Goal: Task Accomplishment & Management: Complete application form

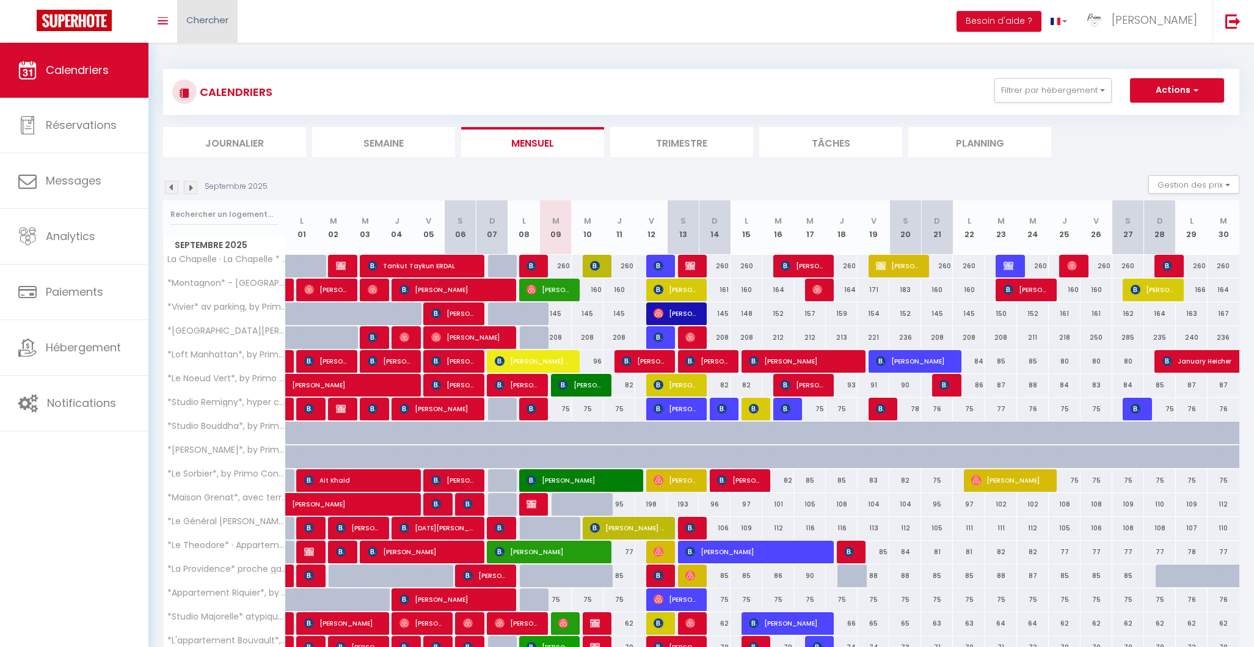
click at [209, 30] on link "Chercher" at bounding box center [207, 21] width 60 height 43
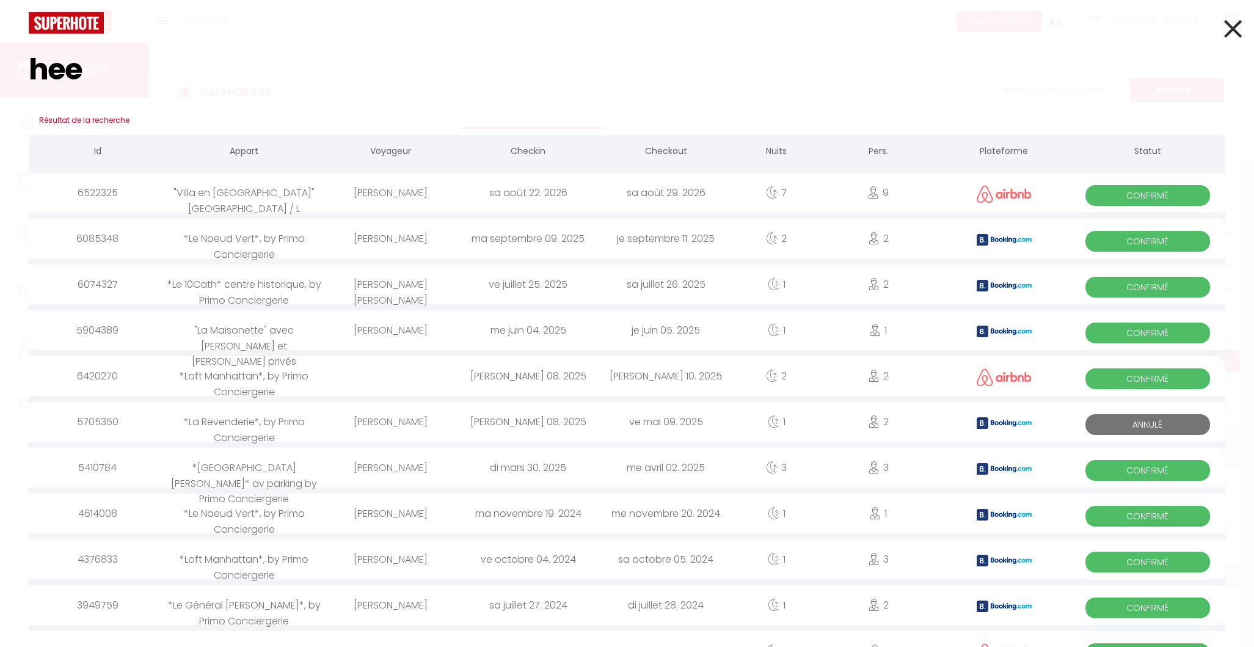
type input "hee"
click at [250, 236] on div "*Le Noeud Vert*, by Primo Conciergerie" at bounding box center [244, 239] width 156 height 40
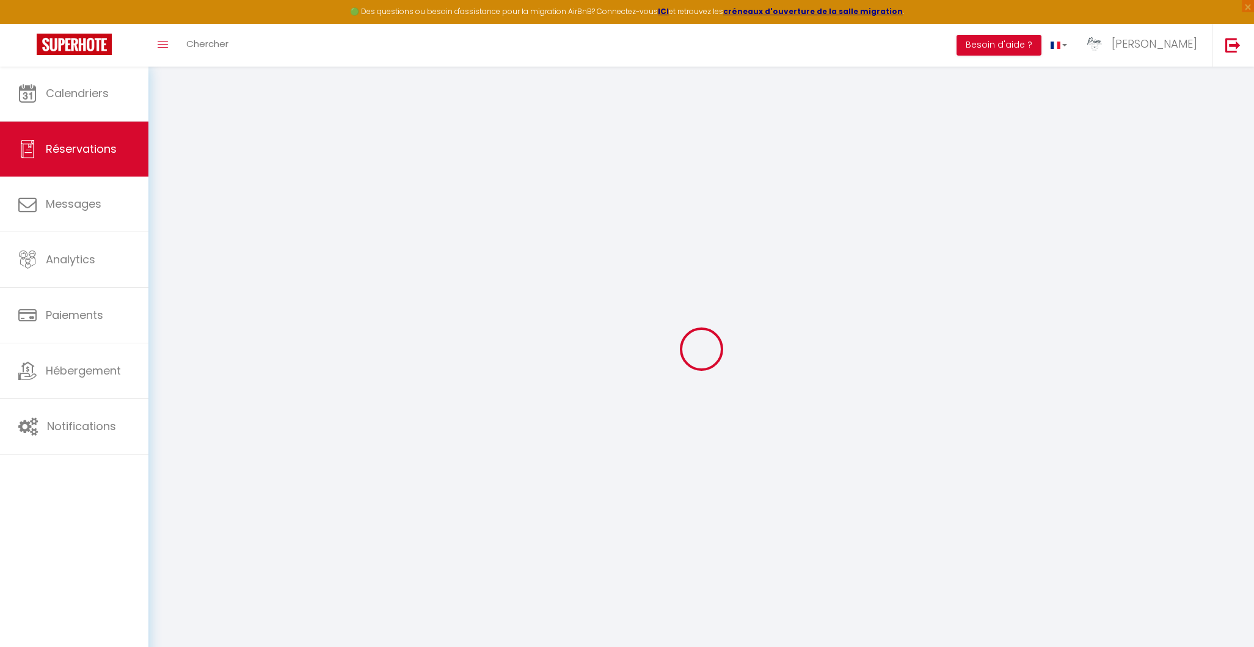
type input "[PERSON_NAME]"
type input "[EMAIL_ADDRESS][DOMAIN_NAME]"
type input "[PHONE_NUMBER]"
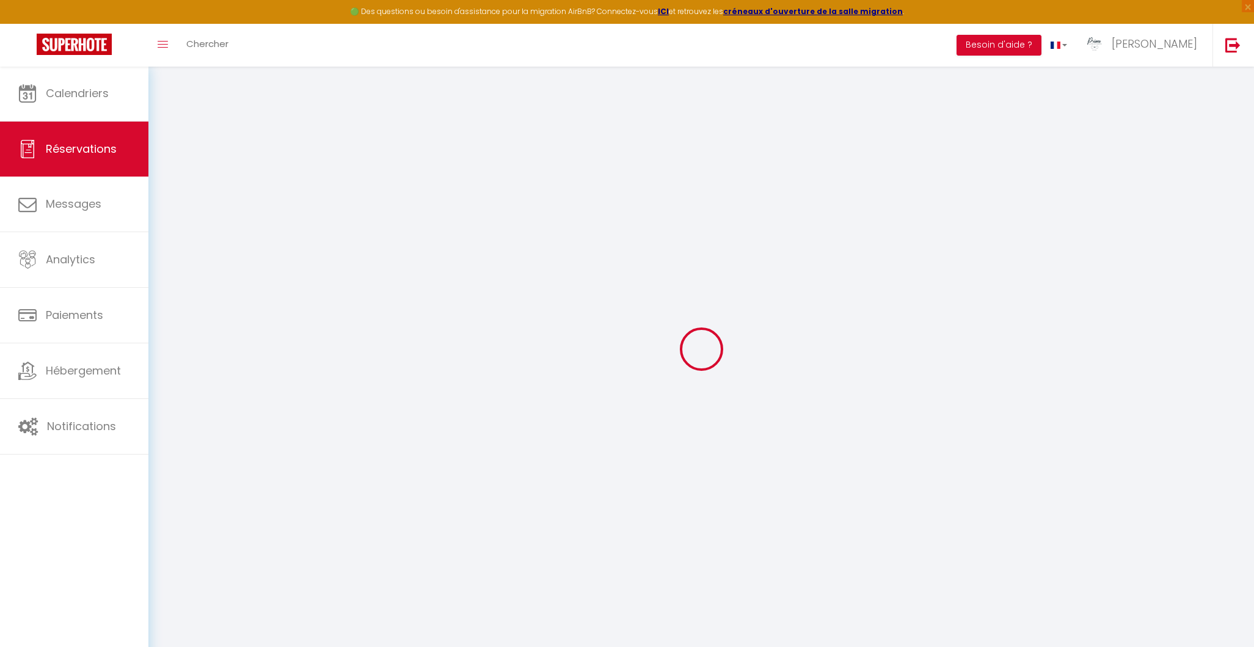
type input "[PHONE_NUMBER]"
select select "GB"
type input "29.12"
type input "2.52"
select select "11831"
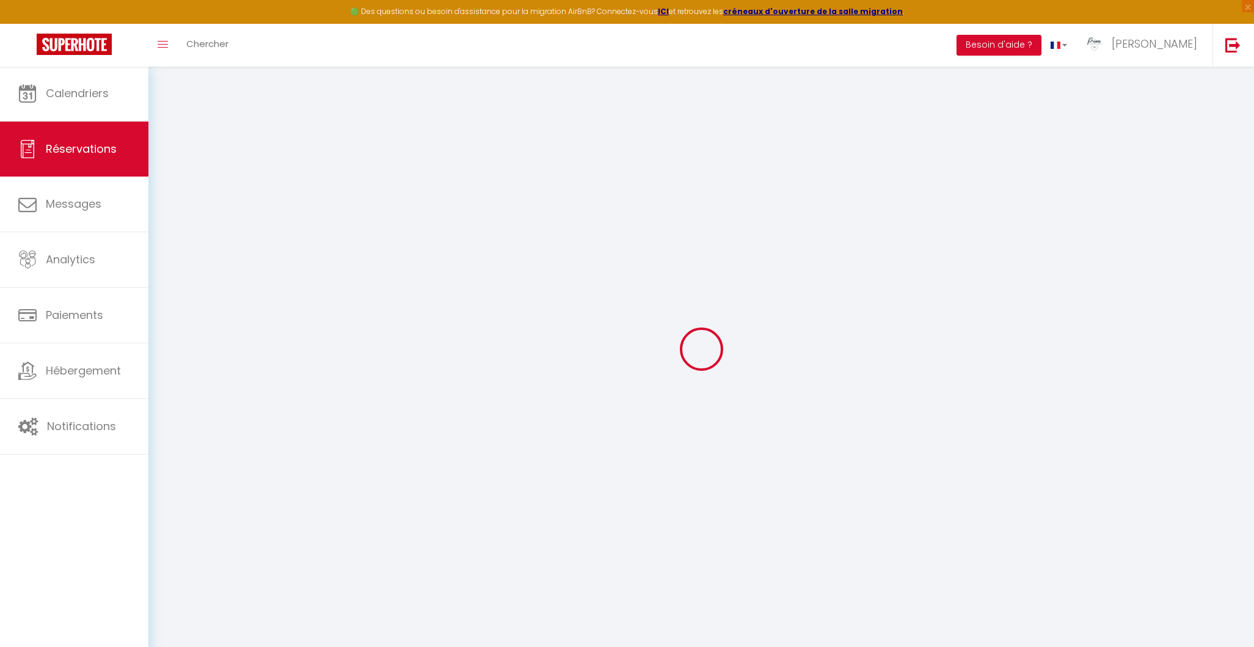
select select "1"
select select
type input "2"
select select "12"
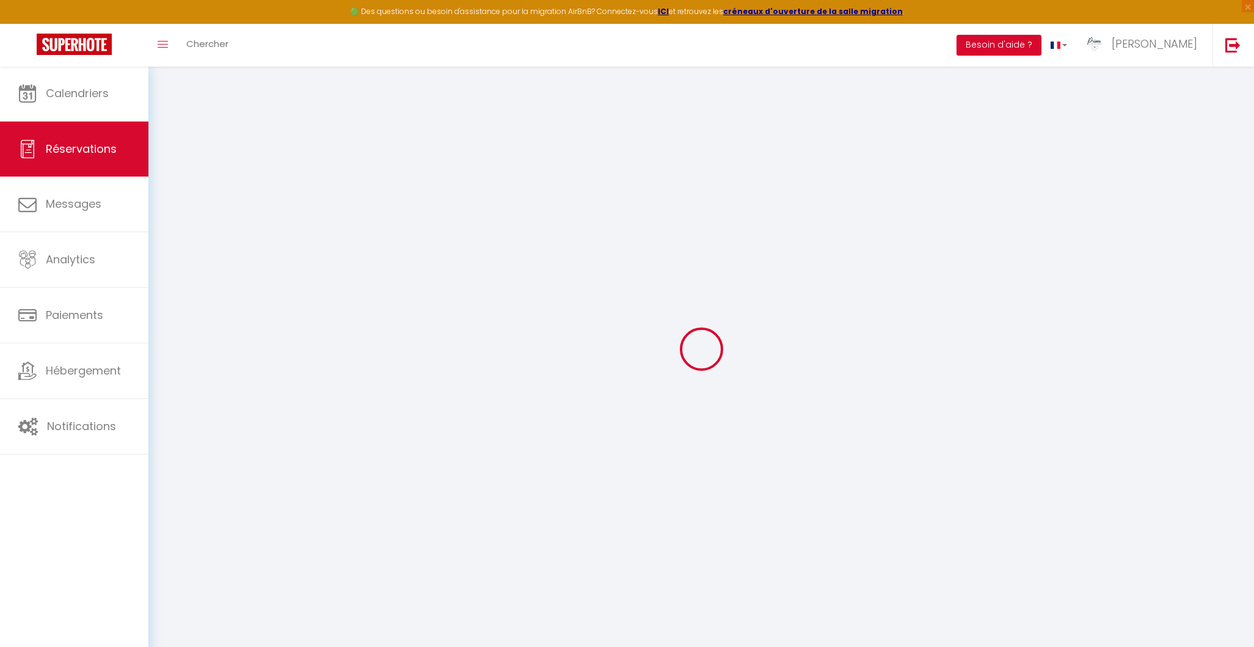
select select "15"
type input "171.31"
checkbox input "false"
type input "0"
select select "2"
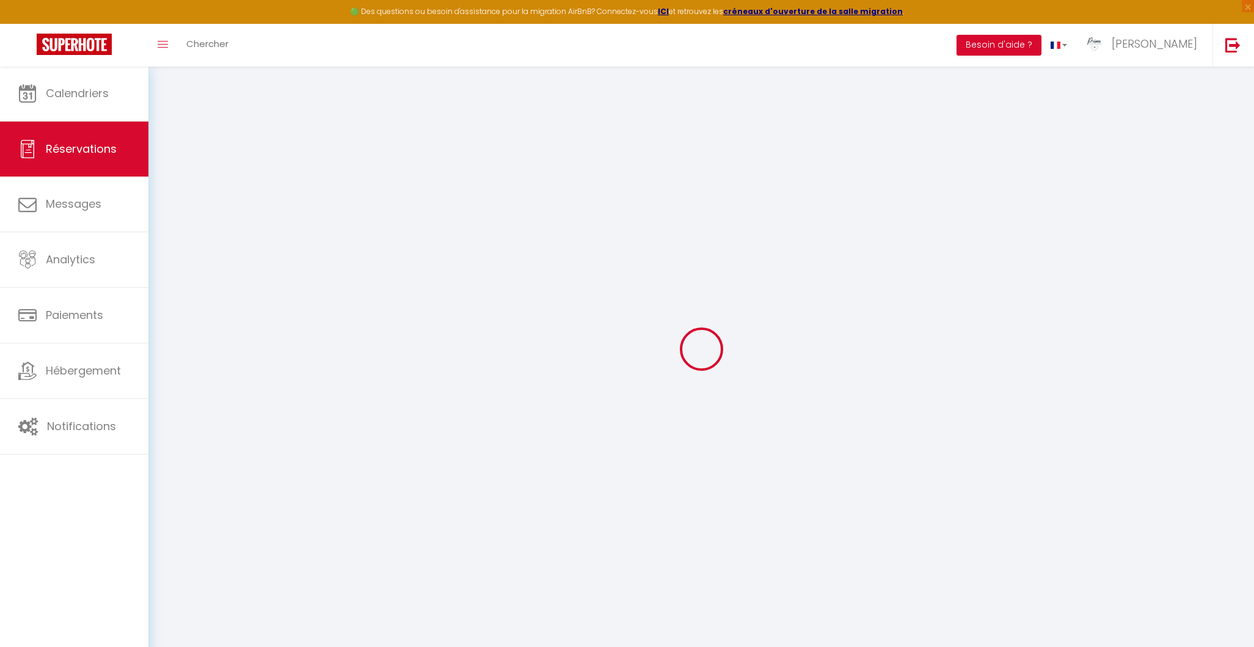
type input "0"
select select
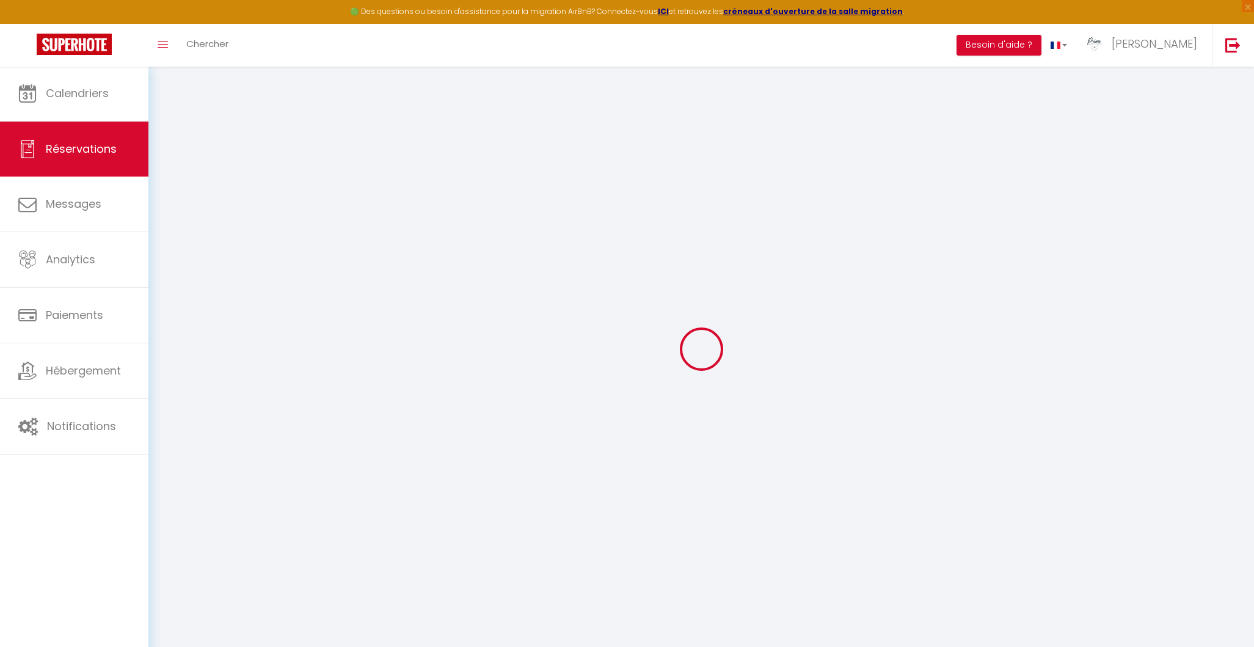
checkbox input "false"
select select
checkbox input "false"
select select
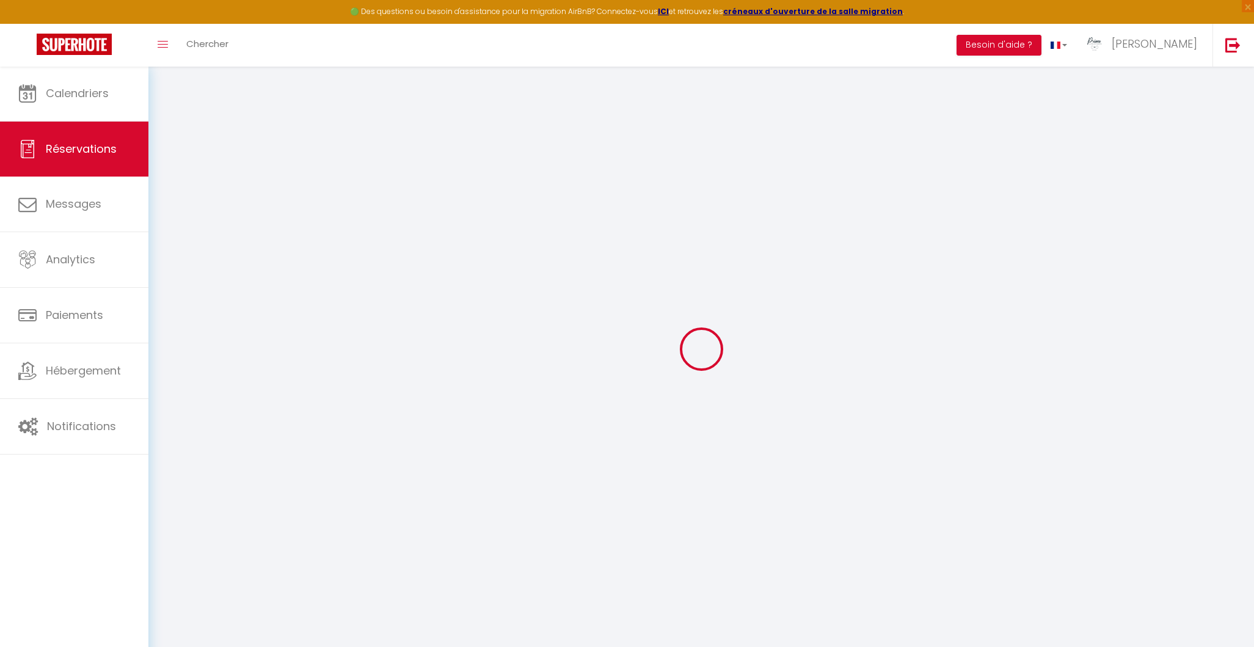
select select
checkbox input "false"
type voyageur0 "** THIS RESERVATION HAS BEEN PRE-PAID ** BOOKING NOTE : Payment charge is EUR 2…"
select select
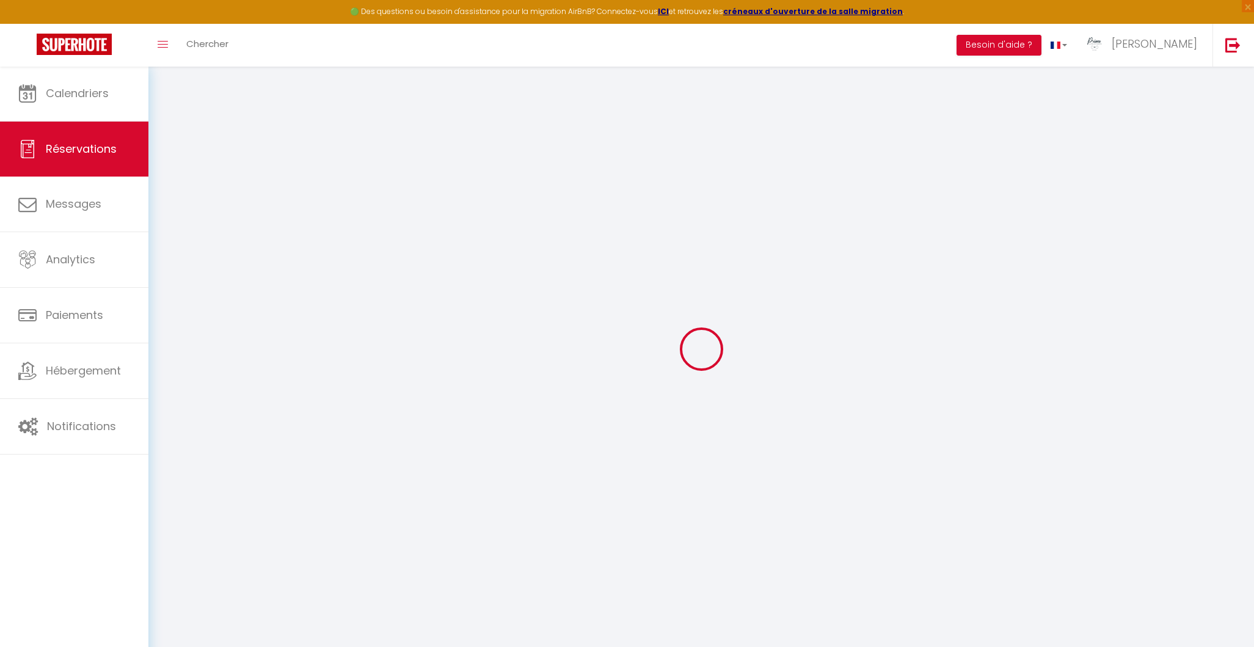
checkbox input "false"
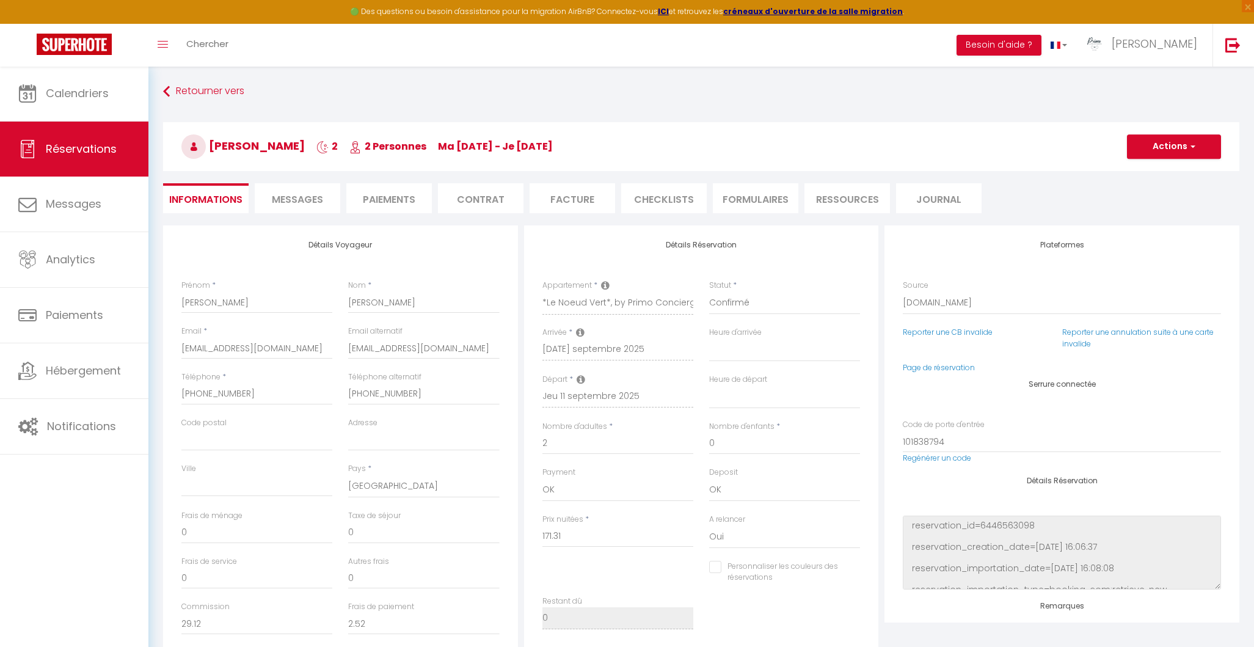
type input "8.57"
select select
checkbox input "false"
select select "16:00"
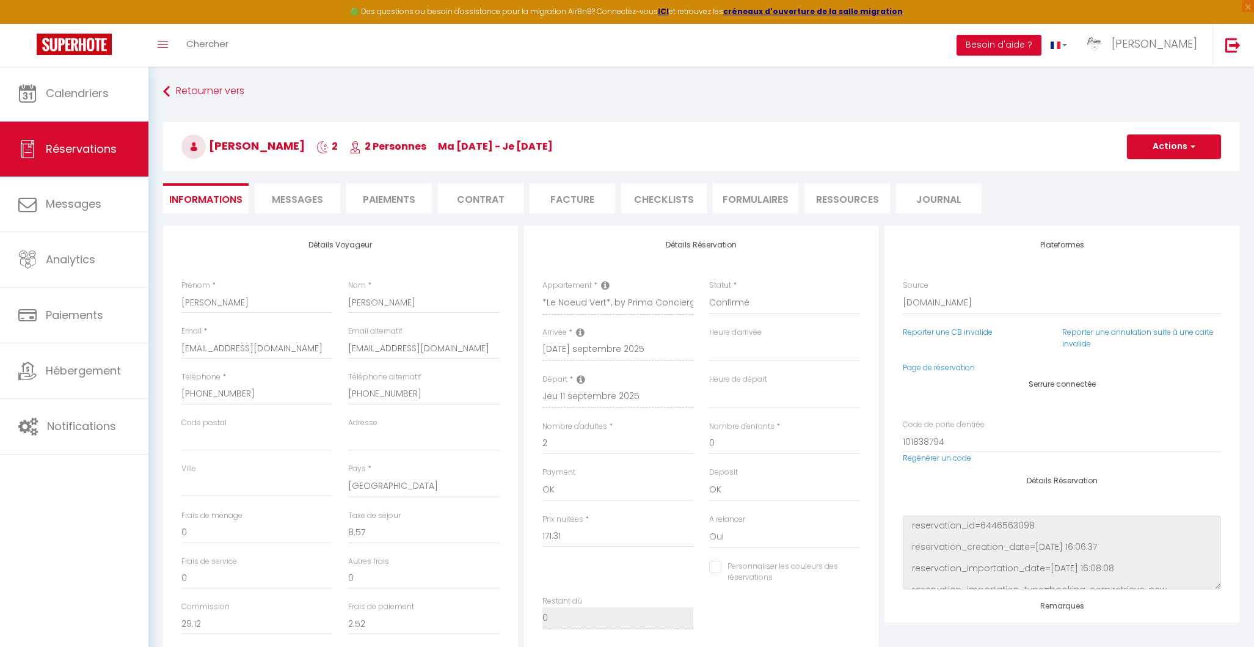
select select "10:00"
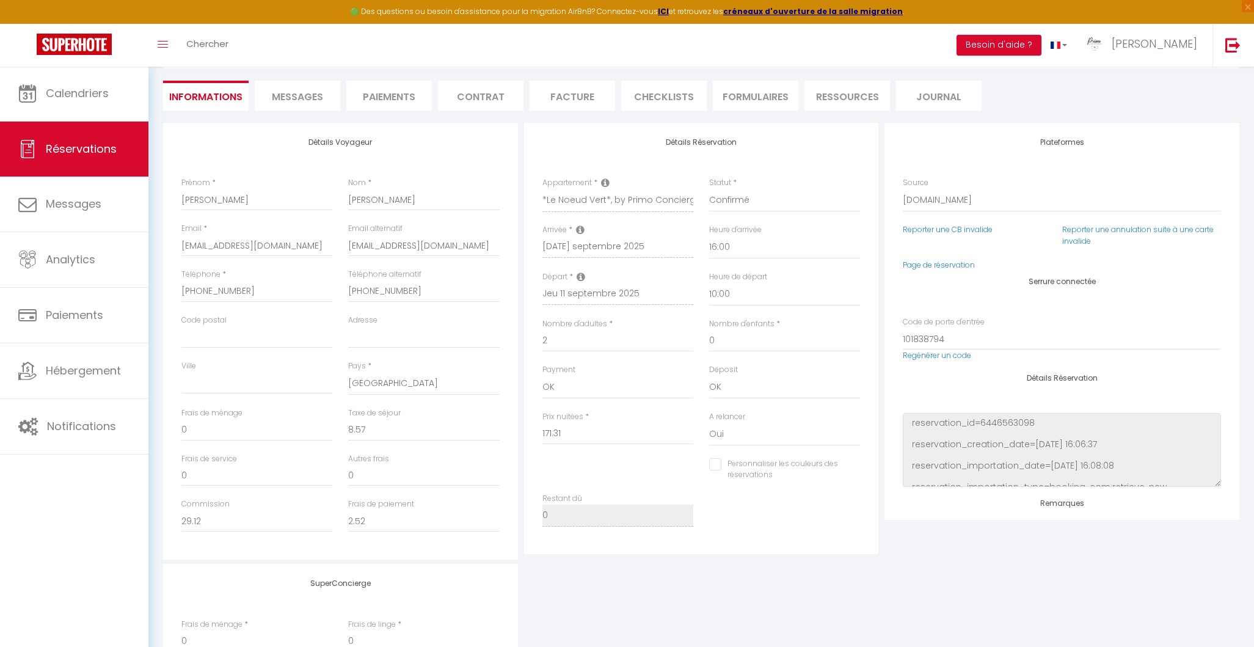
scroll to position [105, 0]
